Goal: Task Accomplishment & Management: Manage account settings

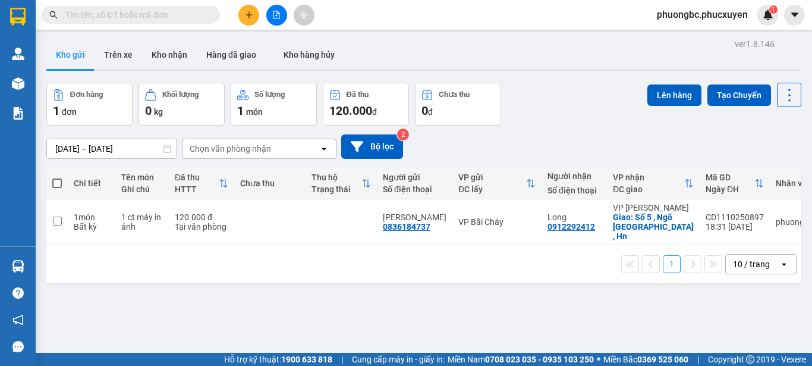
scroll to position [55, 0]
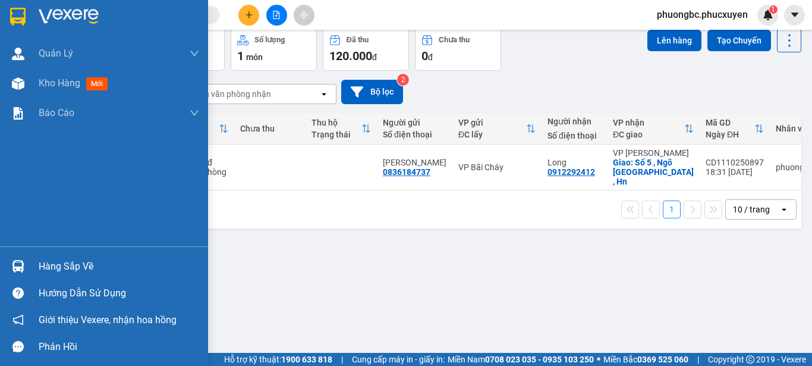
click at [50, 267] on div "Hàng sắp về" at bounding box center [119, 267] width 161 height 18
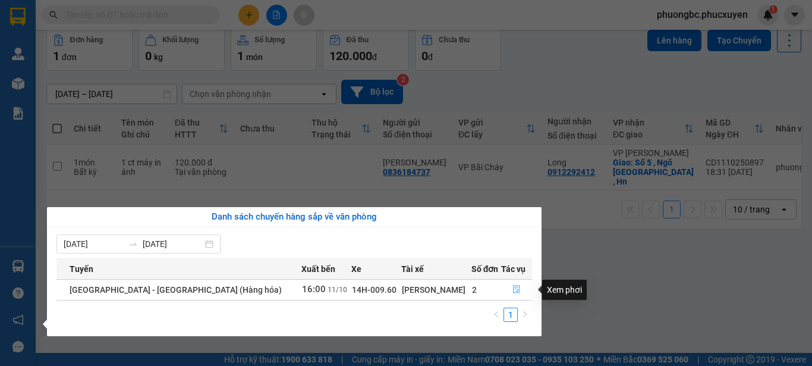
click at [513, 290] on icon "file-done" at bounding box center [516, 289] width 7 height 8
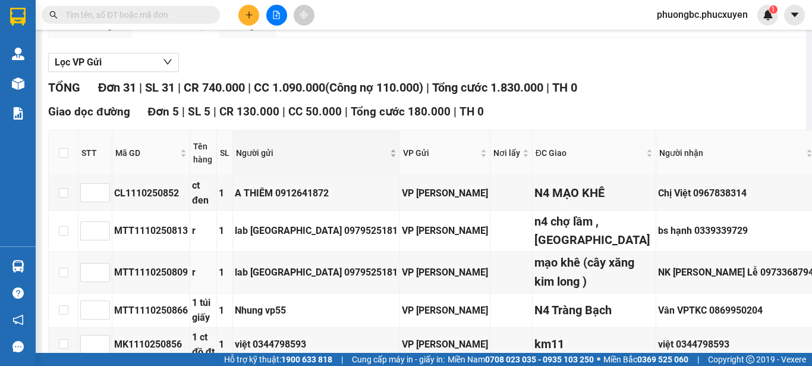
type input "2"
type input "3"
type input "1"
type input "4"
type input "5"
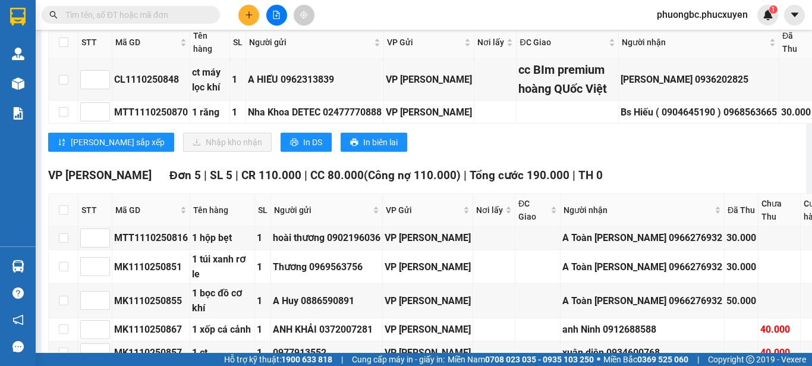
scroll to position [1427, 0]
click at [62, 46] on input "checkbox" at bounding box center [64, 42] width 10 height 10
checkbox input "true"
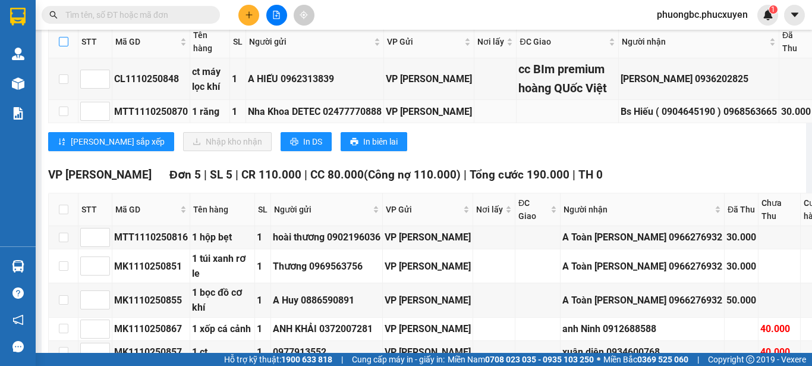
checkbox input "true"
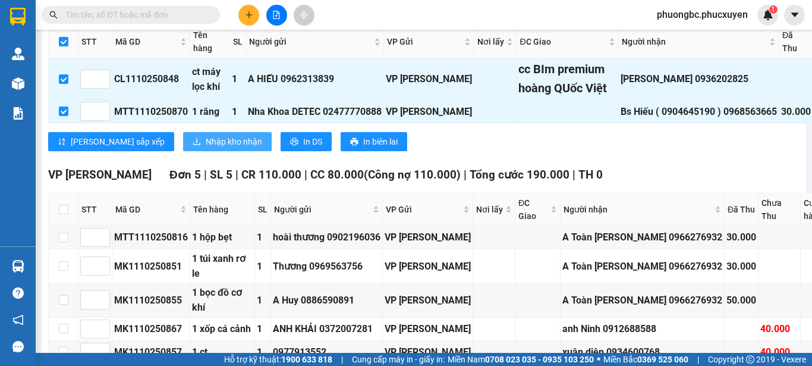
click at [206, 148] on span "Nhập kho nhận" at bounding box center [234, 141] width 56 height 13
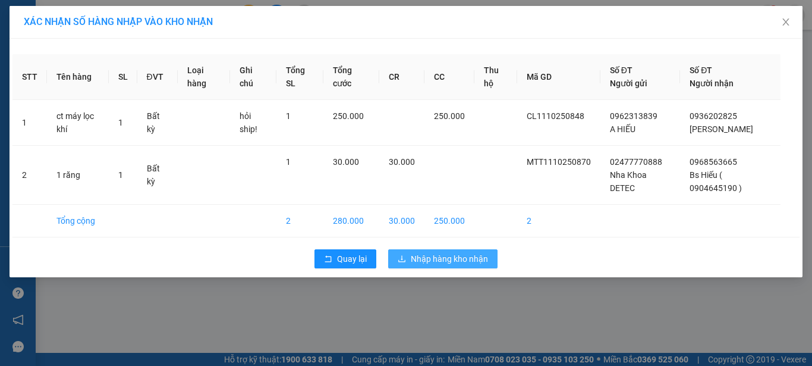
click at [459, 255] on span "Nhập hàng kho nhận" at bounding box center [449, 258] width 77 height 13
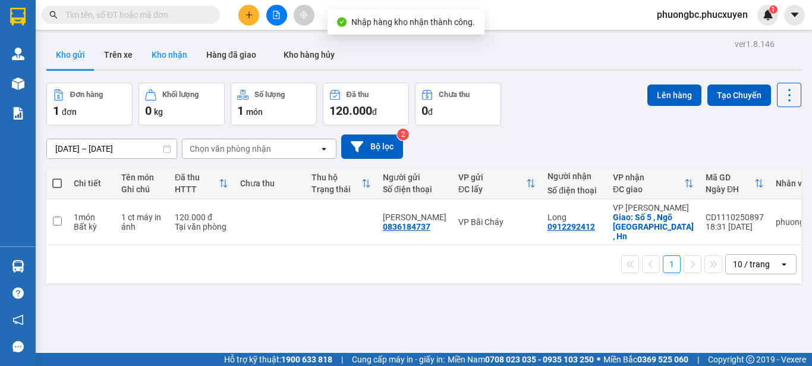
click at [172, 53] on button "Kho nhận" at bounding box center [169, 54] width 55 height 29
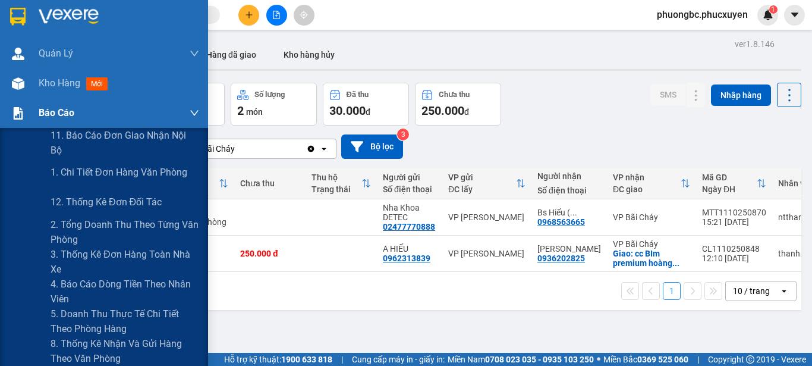
click at [61, 114] on span "Báo cáo" at bounding box center [57, 112] width 36 height 15
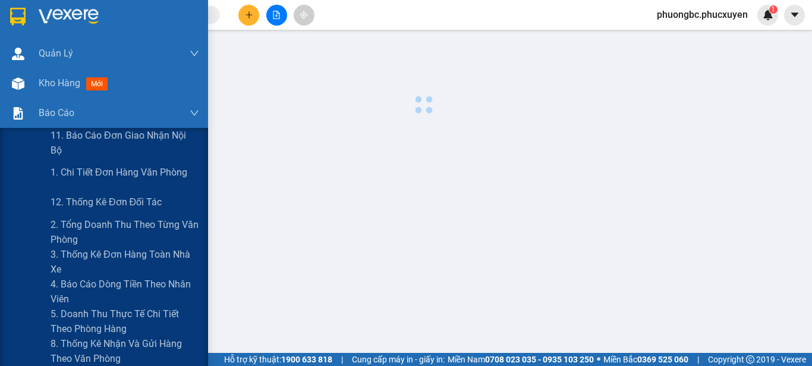
scroll to position [119, 0]
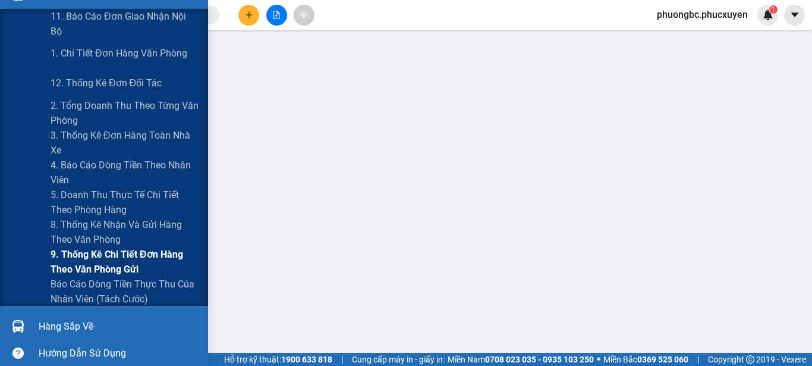
click at [92, 259] on span "9. Thống kê chi tiết đơn hàng theo văn phòng gửi" at bounding box center [125, 262] width 149 height 30
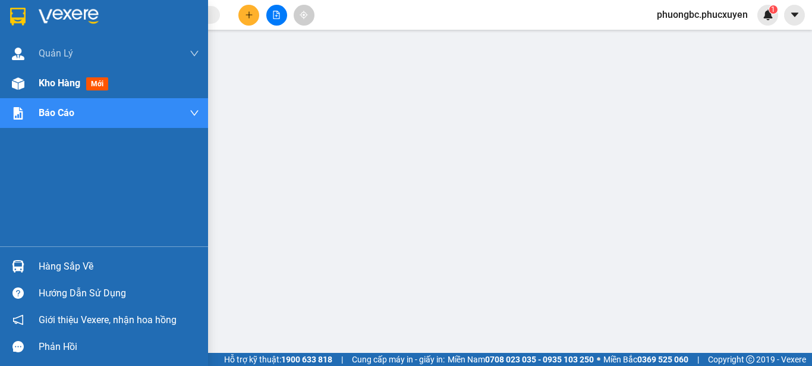
click at [60, 80] on span "Kho hàng" at bounding box center [60, 82] width 42 height 11
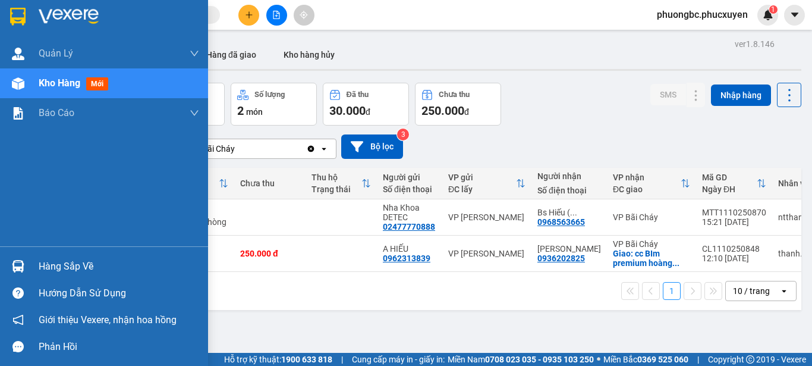
click at [58, 268] on div "Hàng sắp về" at bounding box center [119, 267] width 161 height 18
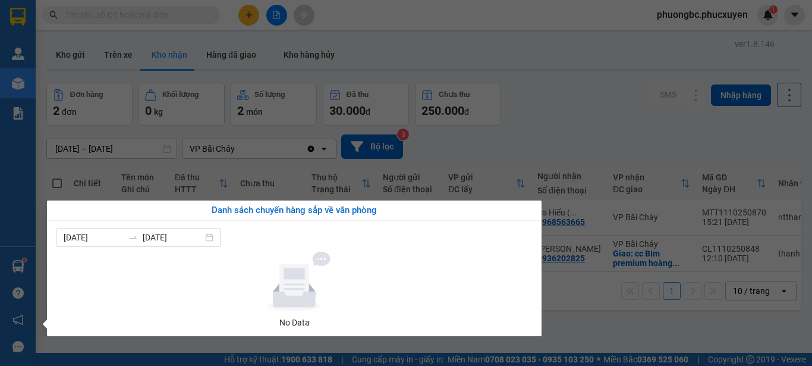
click at [604, 112] on section "Kết quả tìm kiếm ( 0 ) Bộ lọc No Data phuongbc.phucxuyen 1 Quản Lý Quản lý giao…" at bounding box center [406, 183] width 812 height 366
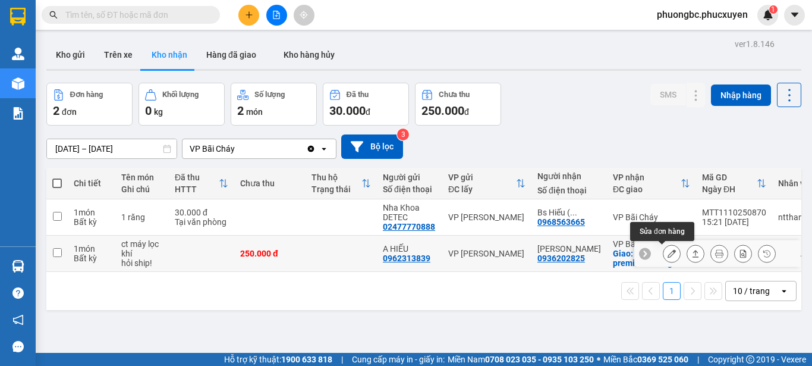
click at [668, 253] on icon at bounding box center [672, 253] width 8 height 8
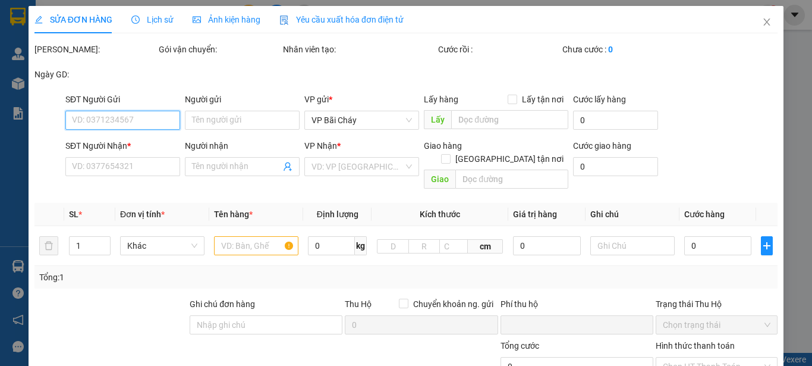
type input "0962313839"
type input "A HIẾU"
type input "0936202825"
type input "Triệu Tuấn"
checkbox input "true"
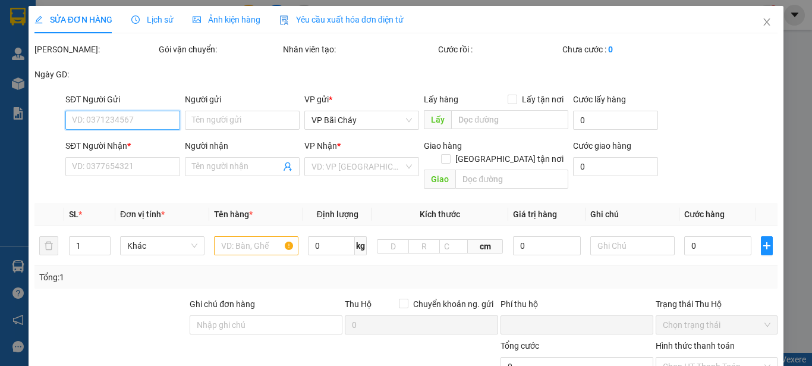
type input "cc BIm premium hoàng QUốc Việt"
type input "0"
type input "250.000"
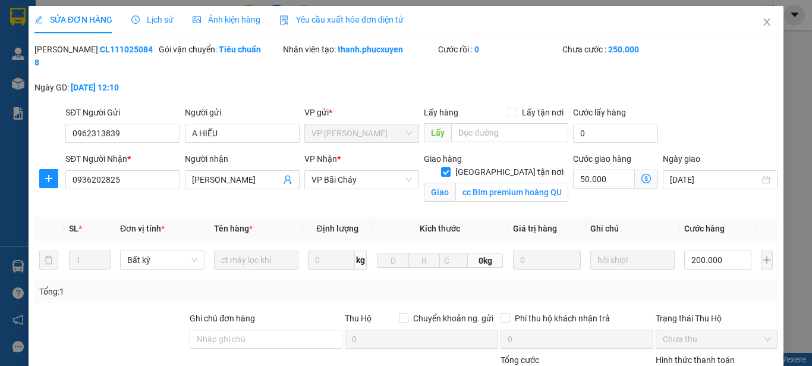
drag, startPoint x: 136, startPoint y: 48, endPoint x: 62, endPoint y: 56, distance: 73.7
click at [62, 56] on div "Mã ĐH: CL1110250848" at bounding box center [95, 62] width 124 height 38
copy b "CL1110250848"
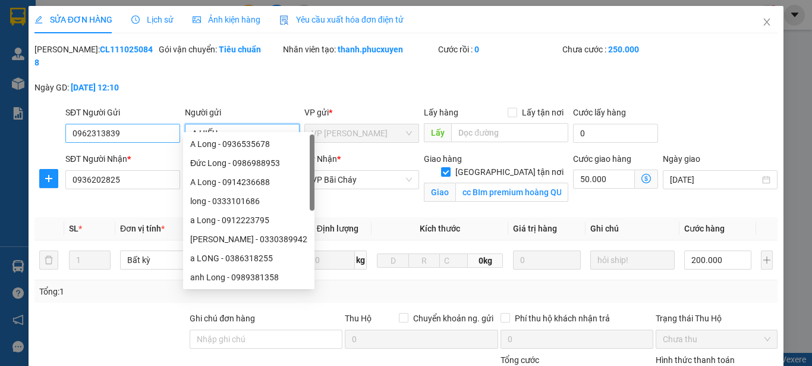
drag, startPoint x: 236, startPoint y: 119, endPoint x: 163, endPoint y: 119, distance: 73.1
click at [163, 119] on div "SĐT Người Gửi 0962313839 Người gửi A HIẾU VP gửi * VP Cổ Linh Lấy hàng Lấy tận …" at bounding box center [421, 127] width 717 height 42
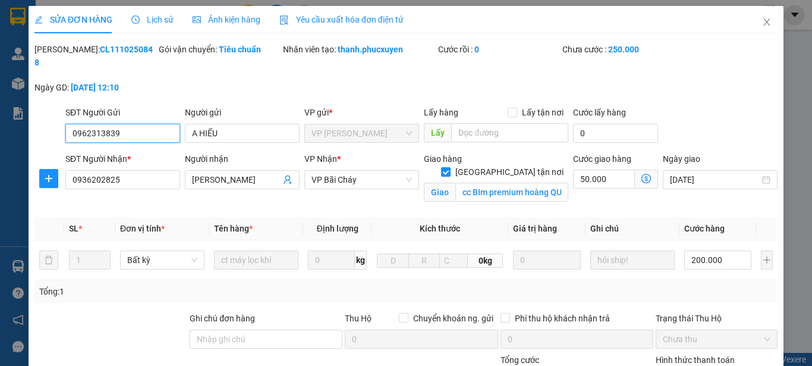
drag, startPoint x: 133, startPoint y: 114, endPoint x: 0, endPoint y: 112, distance: 132.6
click at [0, 112] on div "SỬA ĐƠN HÀNG Lịch sử Ảnh kiện hàng Yêu cầu xuất hóa đơn điện tử Total Paid Fee …" at bounding box center [406, 183] width 812 height 366
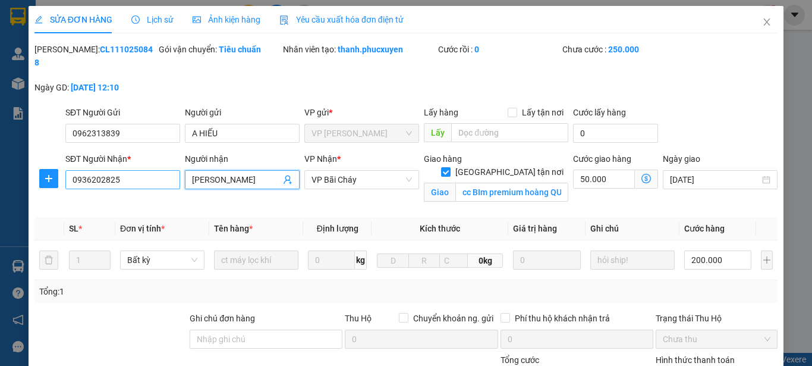
drag, startPoint x: 237, startPoint y: 168, endPoint x: 159, endPoint y: 157, distance: 78.7
click at [159, 157] on div "SĐT Người Nhận * 0936202825 Người nhận Triệu Tuấn VP Nhận * VP Bãi Cháy Giao hà…" at bounding box center [421, 180] width 717 height 56
drag, startPoint x: 131, startPoint y: 169, endPoint x: 24, endPoint y: 169, distance: 106.5
click at [24, 169] on div "SỬA ĐƠN HÀNG Lịch sử Ảnh kiện hàng Yêu cầu xuất hóa đơn điện tử Total Paid Fee …" at bounding box center [406, 183] width 812 height 366
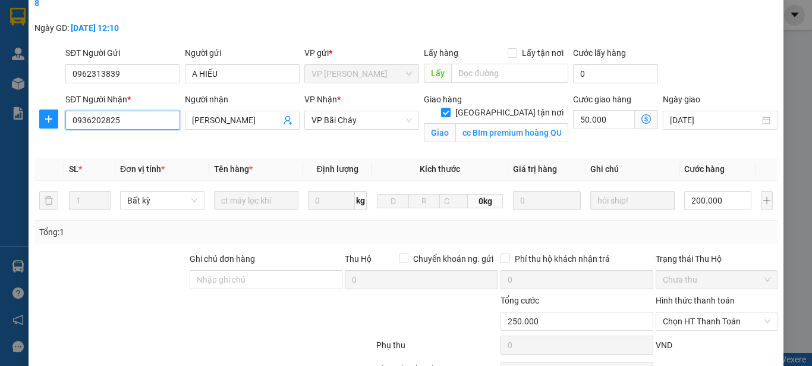
scroll to position [119, 0]
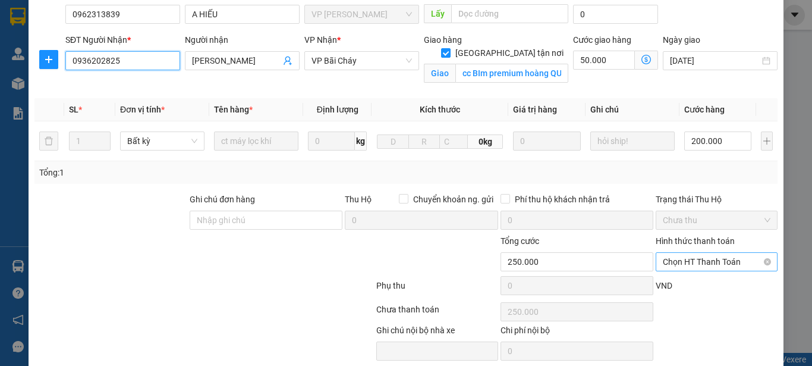
click at [688, 253] on span "Chọn HT Thanh Toán" at bounding box center [717, 262] width 108 height 18
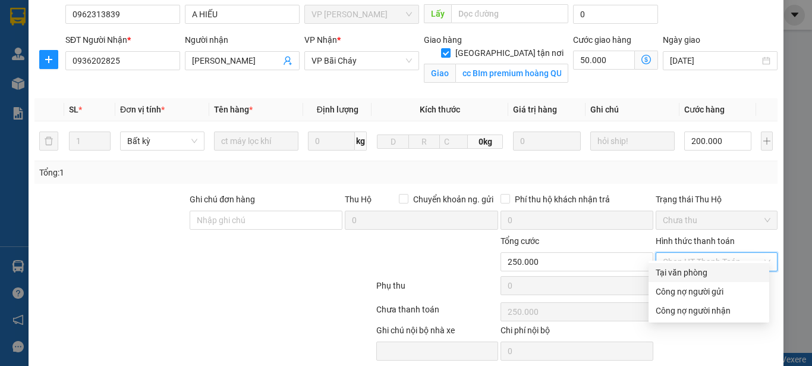
click at [681, 273] on div "Tại văn phòng" at bounding box center [709, 272] width 106 height 13
type input "0"
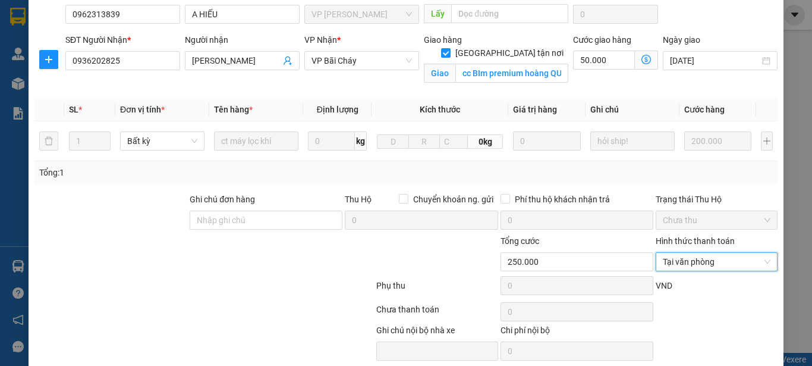
scroll to position [152, 0]
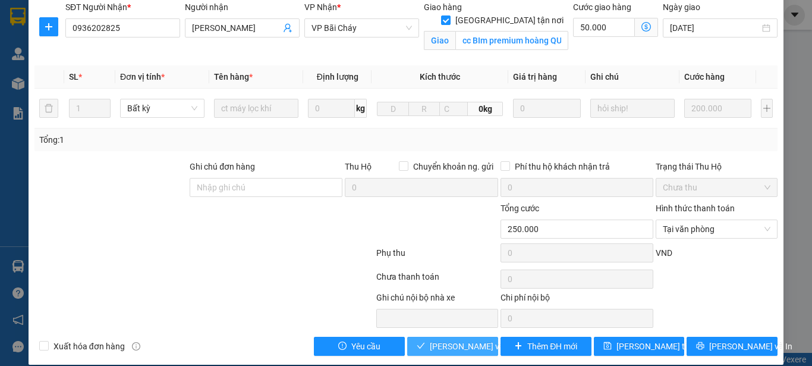
click at [456, 340] on span "Lưu và Giao hàng" at bounding box center [487, 346] width 114 height 13
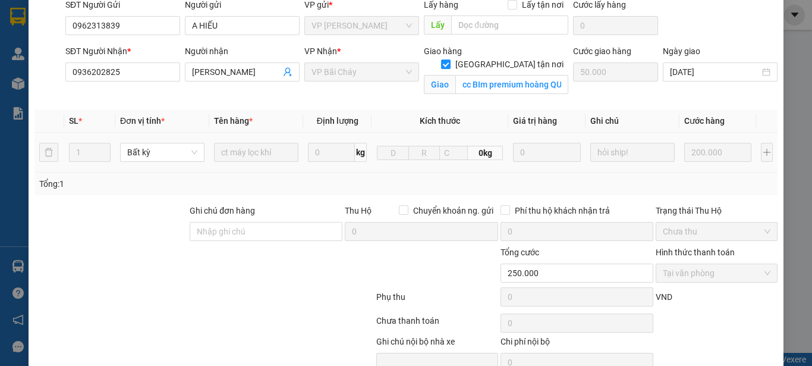
scroll to position [0, 0]
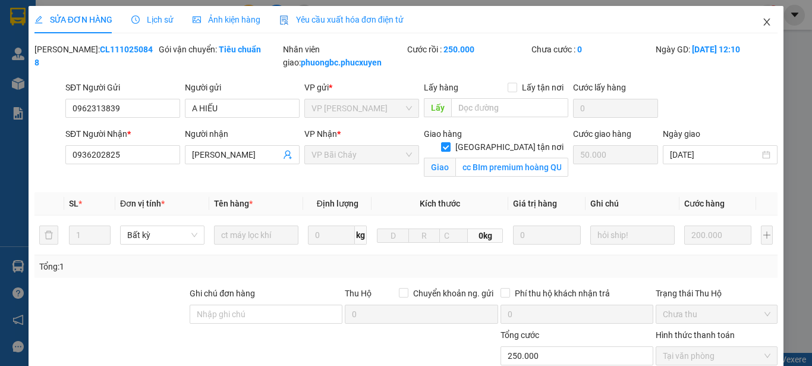
click at [764, 21] on icon "close" at bounding box center [767, 21] width 7 height 7
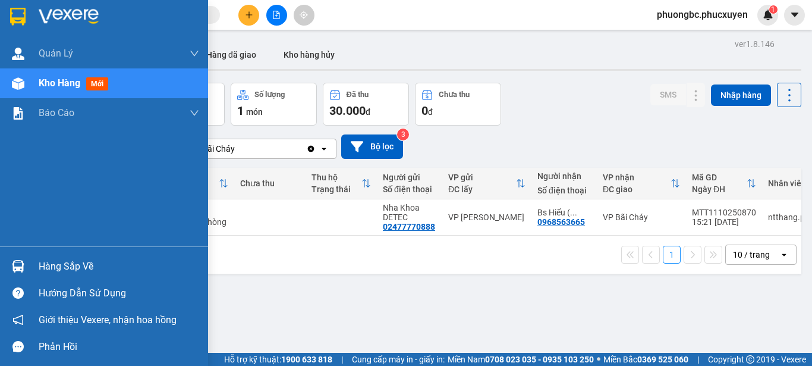
click at [71, 263] on div "Hàng sắp về" at bounding box center [119, 267] width 161 height 18
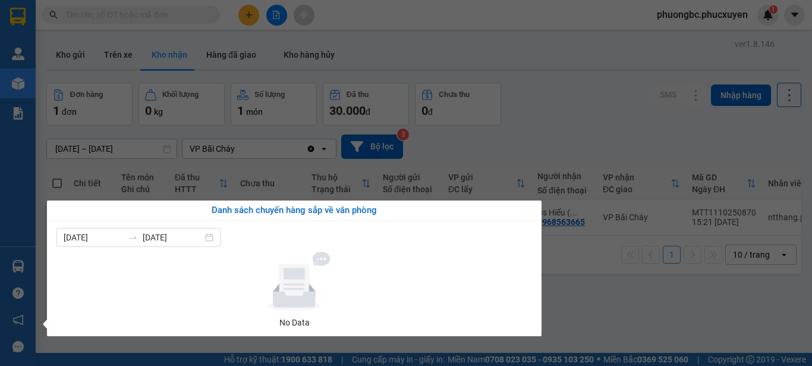
drag, startPoint x: 610, startPoint y: 318, endPoint x: 768, endPoint y: 129, distance: 246.9
click at [610, 317] on section "Kết quả tìm kiếm ( 0 ) Bộ lọc No Data phuongbc.phucxuyen 1 Quản Lý Quản lý giao…" at bounding box center [406, 183] width 812 height 366
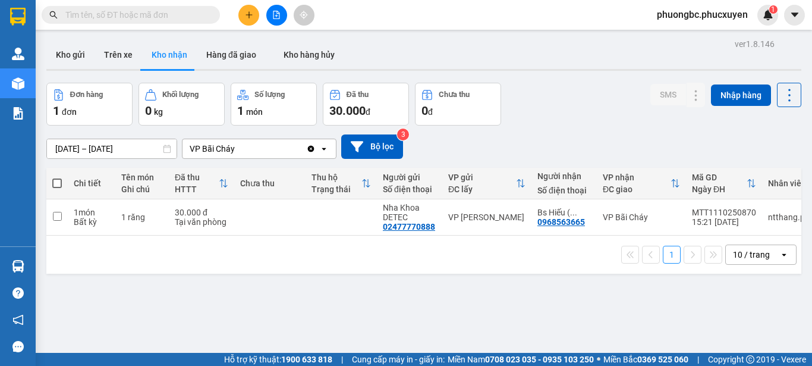
click at [723, 14] on span "phuongbc.phucxuyen" at bounding box center [703, 14] width 110 height 15
click at [696, 34] on span "Đăng xuất" at bounding box center [707, 36] width 86 height 13
